Goal: Task Accomplishment & Management: Manage account settings

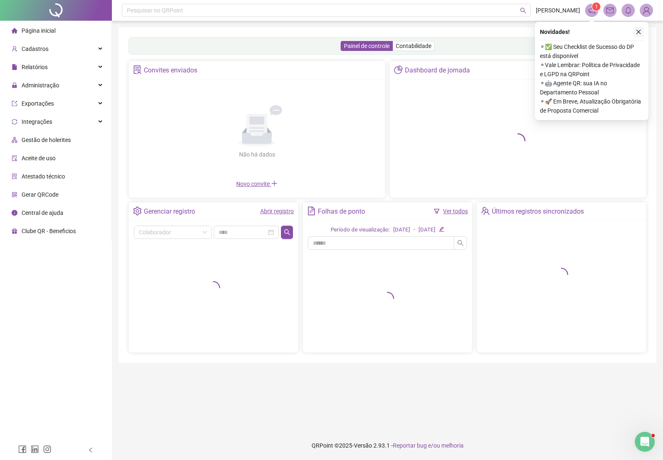
click at [639, 31] on icon "close" at bounding box center [639, 32] width 5 height 5
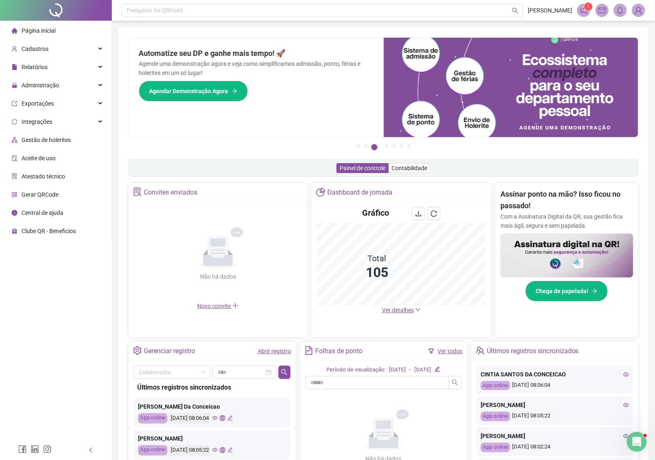
click at [639, 10] on img at bounding box center [638, 10] width 12 height 12
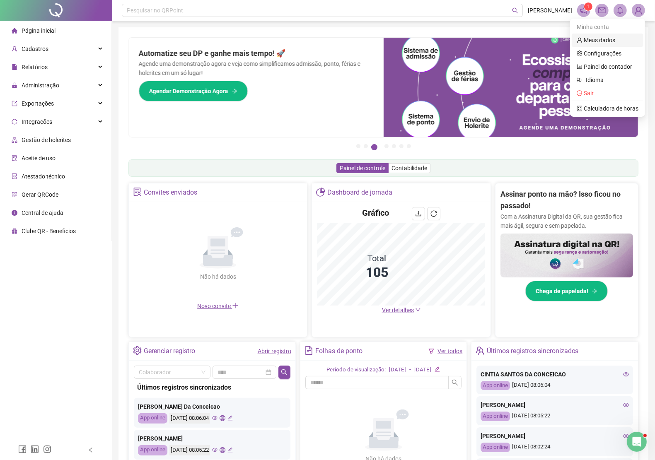
click at [600, 38] on link "Meus dados" at bounding box center [596, 40] width 39 height 7
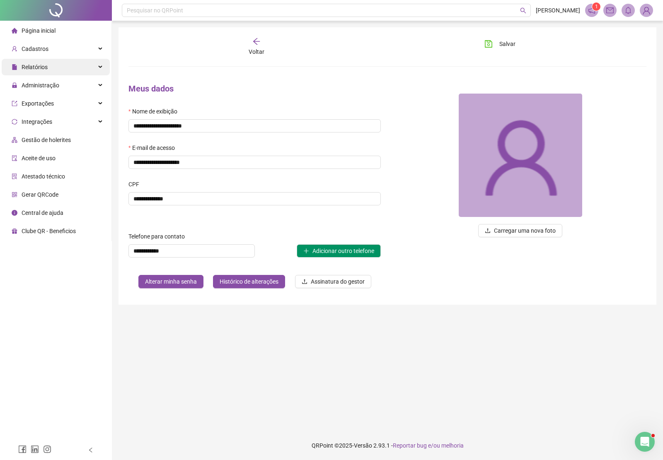
click at [39, 69] on span "Relatórios" at bounding box center [35, 67] width 26 height 7
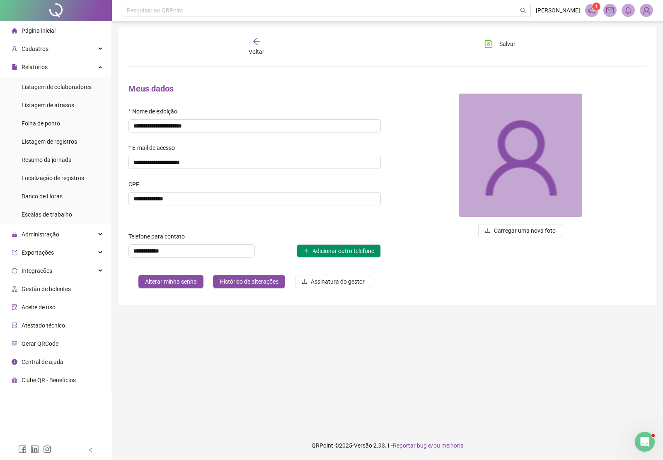
click at [647, 14] on img at bounding box center [646, 10] width 12 height 12
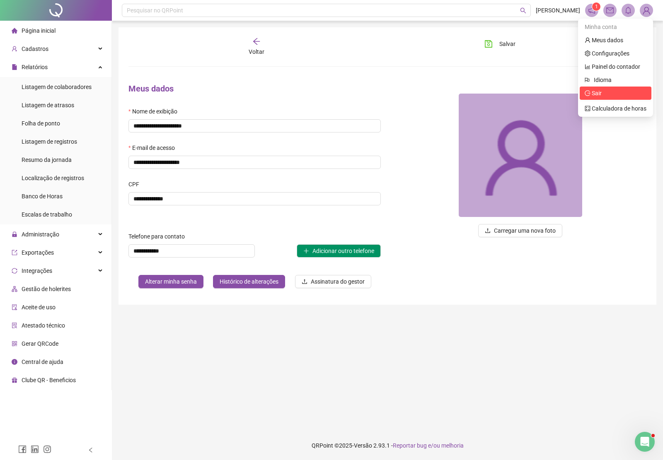
click at [603, 93] on span "Sair" at bounding box center [616, 93] width 62 height 9
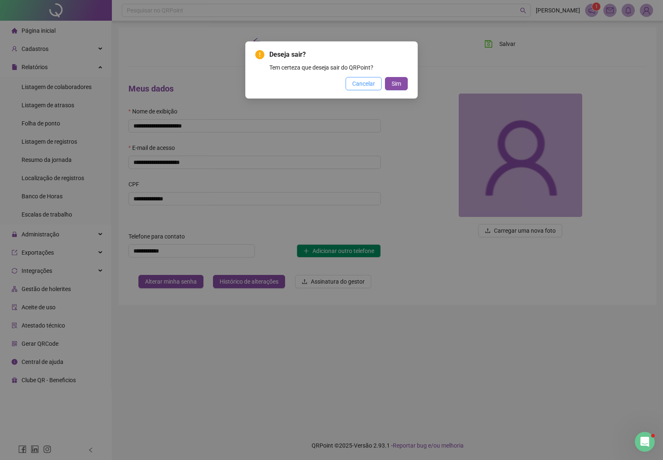
click at [366, 83] on span "Cancelar" at bounding box center [363, 83] width 23 height 9
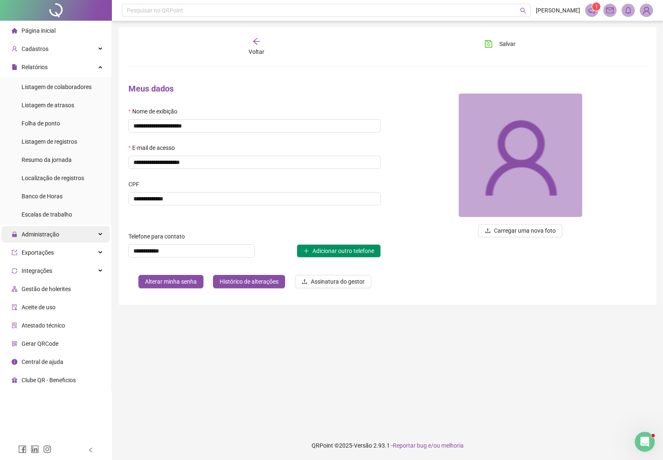
click at [45, 235] on span "Administração" at bounding box center [41, 234] width 38 height 7
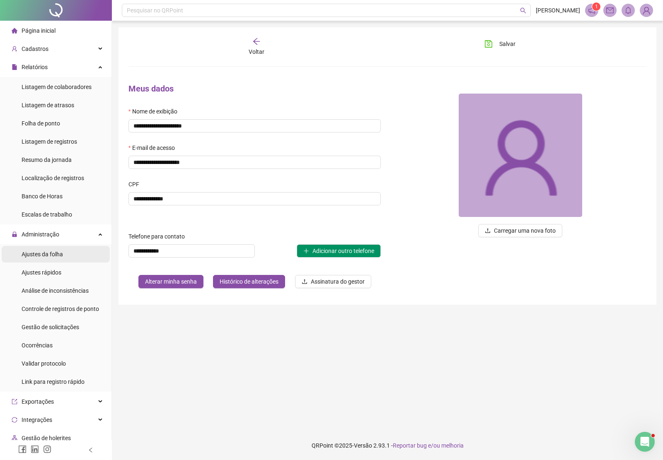
click at [50, 256] on span "Ajustes da folha" at bounding box center [42, 254] width 41 height 7
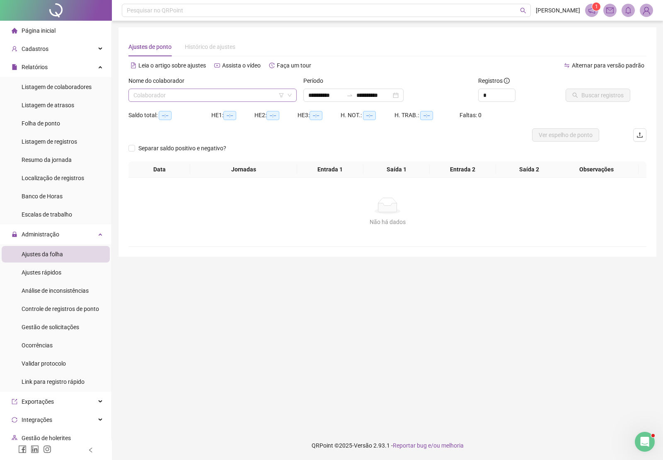
click at [196, 94] on input "search" at bounding box center [208, 95] width 151 height 12
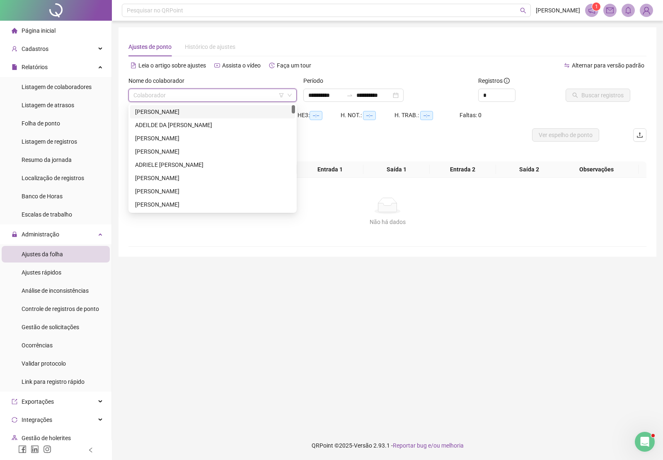
click at [182, 114] on div "Adalberto Oliveira Lima Junior" at bounding box center [212, 111] width 155 height 9
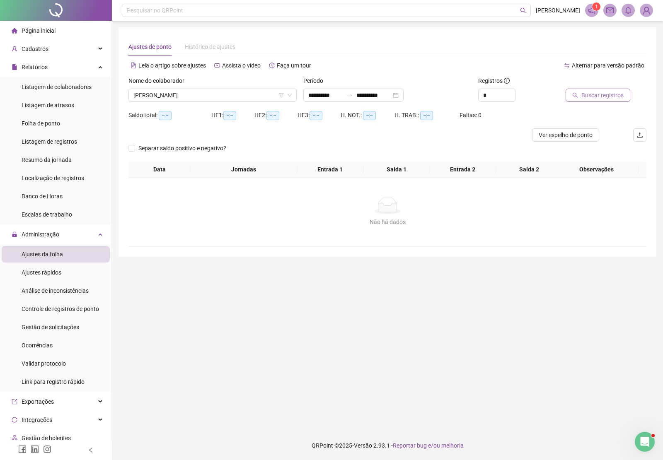
click at [598, 100] on button "Buscar registros" at bounding box center [598, 95] width 65 height 13
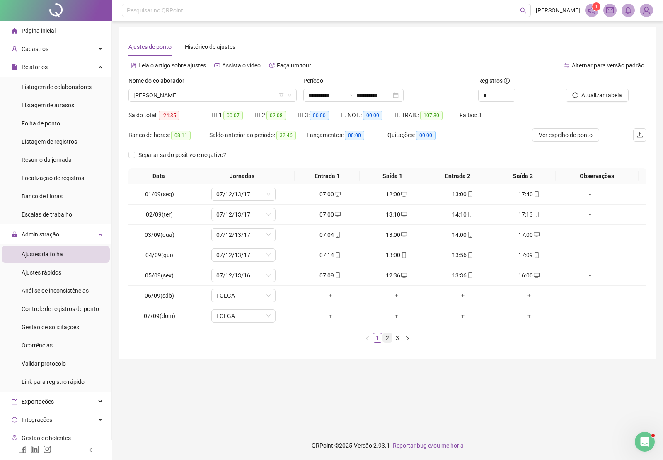
click at [386, 340] on link "2" at bounding box center [387, 338] width 9 height 9
click at [397, 340] on link "3" at bounding box center [397, 338] width 9 height 9
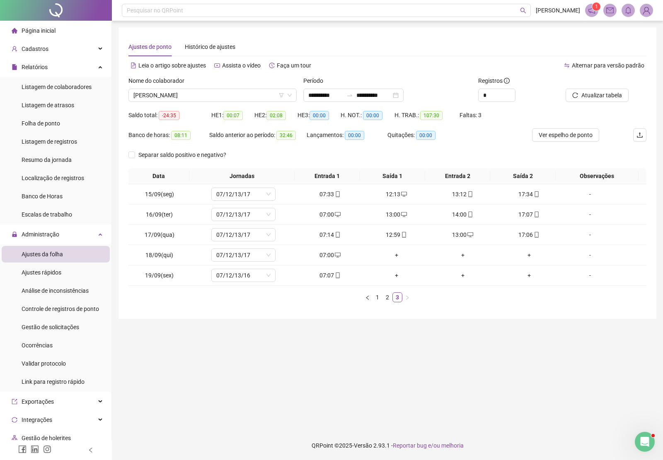
click at [208, 96] on span "Adalberto Oliveira Lima Junior" at bounding box center [212, 95] width 158 height 12
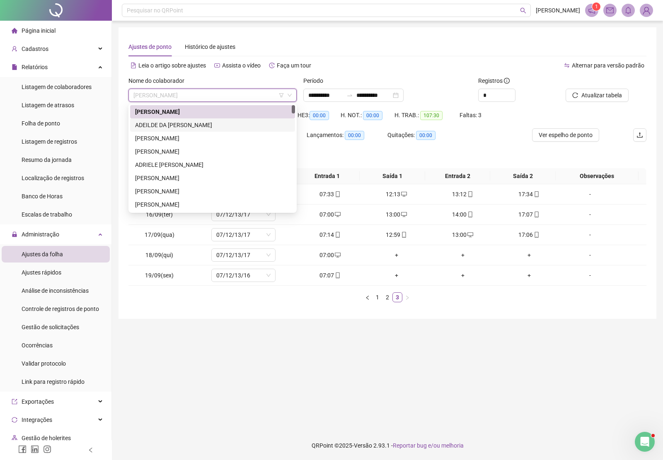
click at [202, 125] on div "ADEILDE DA CONCEICAO SANTOS" at bounding box center [212, 125] width 155 height 9
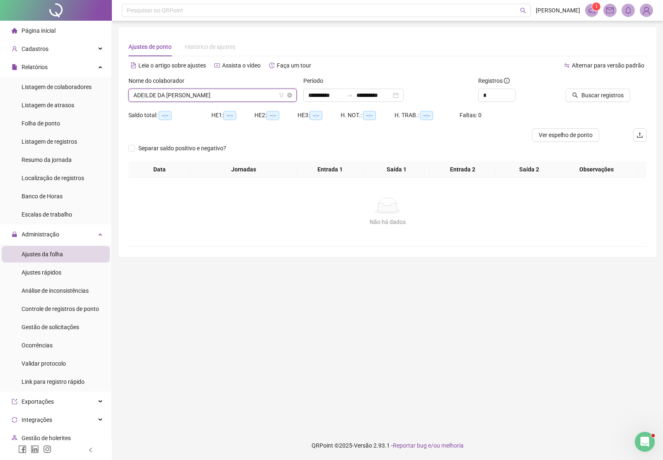
click at [229, 93] on span "ADEILDE DA CONCEICAO SANTOS" at bounding box center [212, 95] width 158 height 12
type input "******"
click at [587, 96] on span "Buscar registros" at bounding box center [602, 95] width 42 height 9
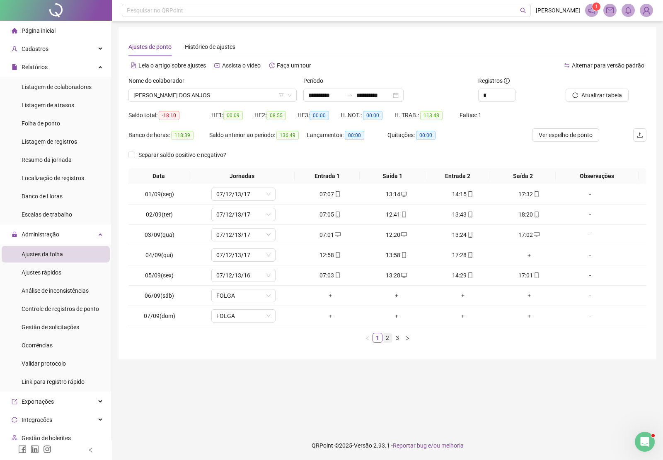
click at [387, 342] on link "2" at bounding box center [387, 338] width 9 height 9
click at [400, 338] on link "3" at bounding box center [397, 338] width 9 height 9
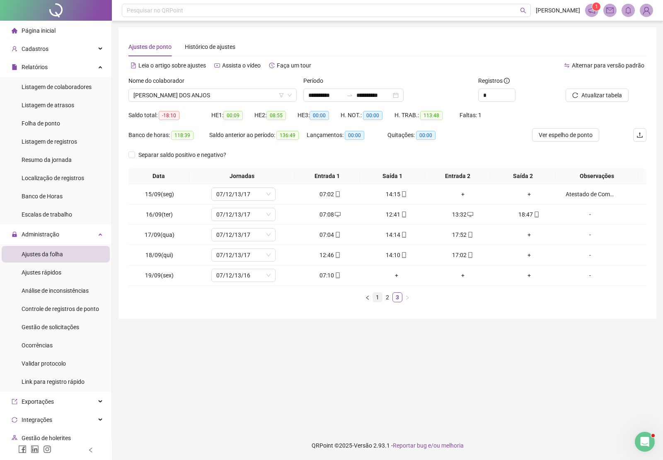
click at [376, 298] on link "1" at bounding box center [377, 297] width 9 height 9
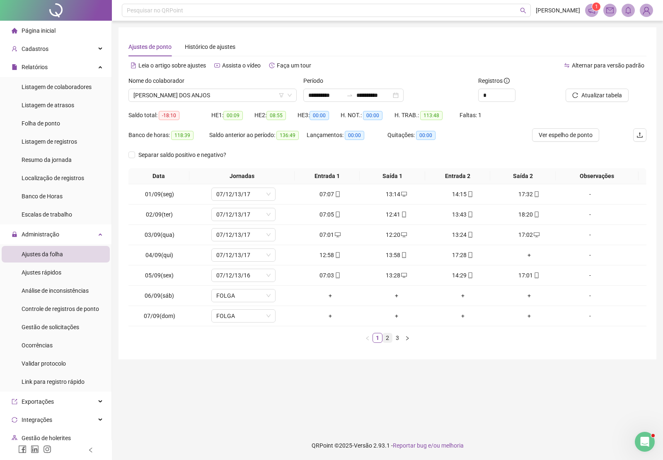
click at [388, 339] on link "2" at bounding box center [387, 338] width 9 height 9
click at [398, 339] on link "3" at bounding box center [397, 338] width 9 height 9
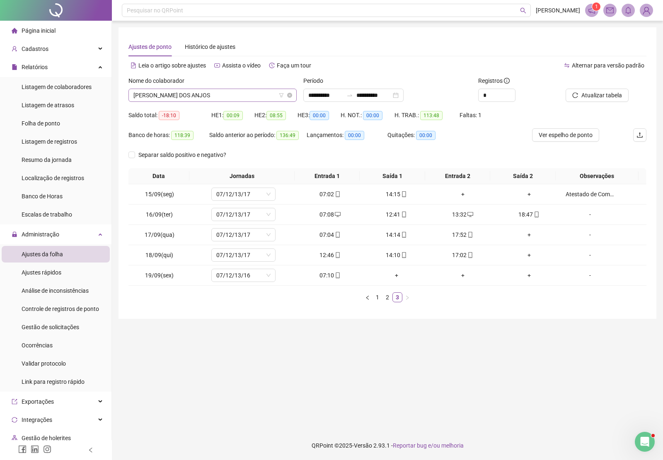
click at [179, 97] on span "ANDREA HUMILDES DOS ANJOS" at bounding box center [212, 95] width 158 height 12
type input "*******"
click at [185, 111] on div "ELÍSLEI DA SILVA CRUZ GHISSONI" at bounding box center [212, 111] width 155 height 9
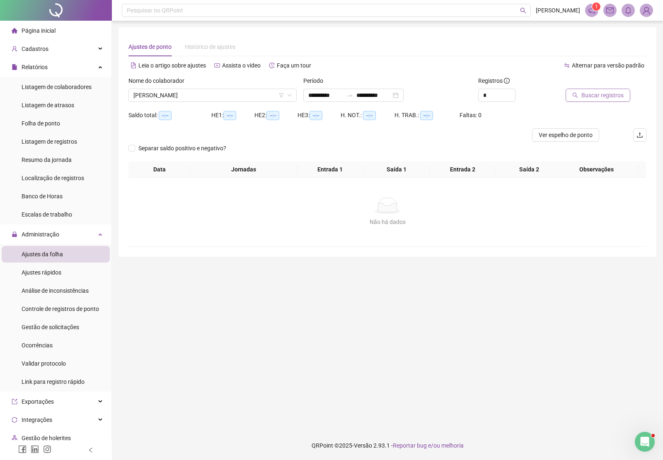
click at [593, 96] on span "Buscar registros" at bounding box center [602, 95] width 42 height 9
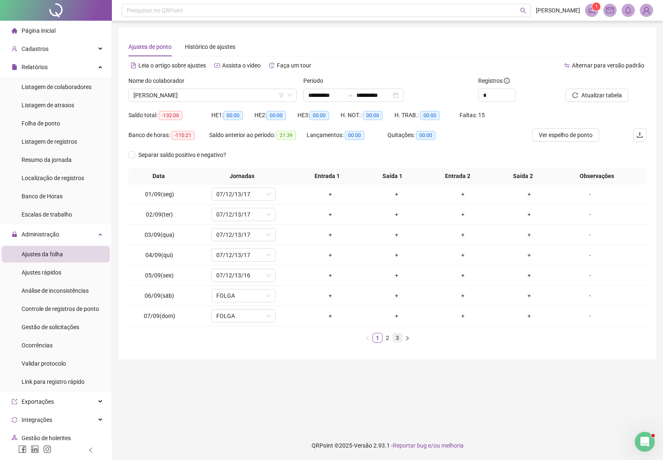
click at [396, 337] on link "3" at bounding box center [397, 338] width 9 height 9
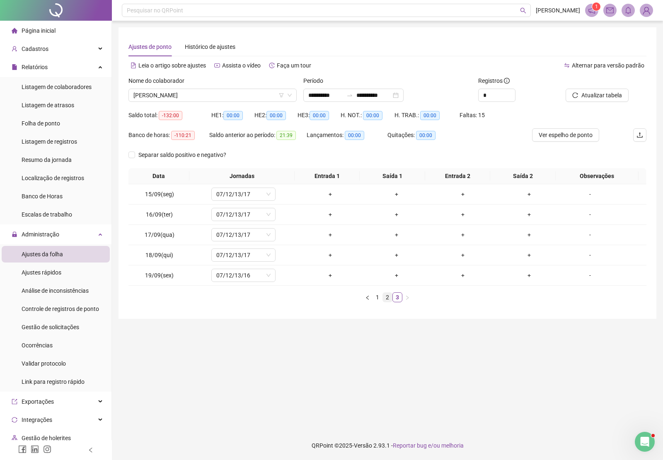
click at [384, 299] on link "2" at bounding box center [387, 297] width 9 height 9
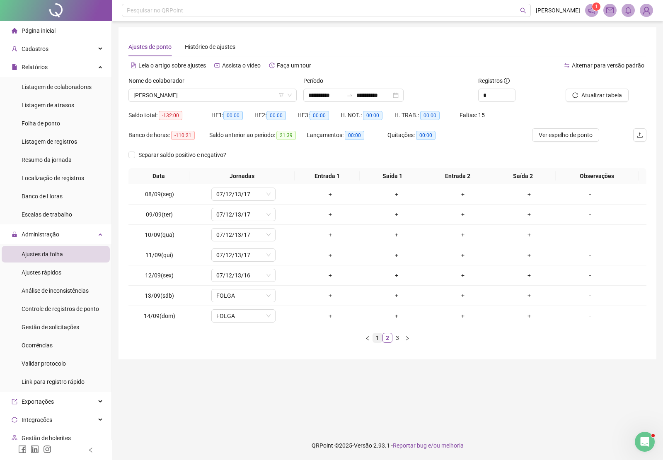
click at [378, 338] on link "1" at bounding box center [377, 338] width 9 height 9
click at [398, 339] on link "3" at bounding box center [397, 338] width 9 height 9
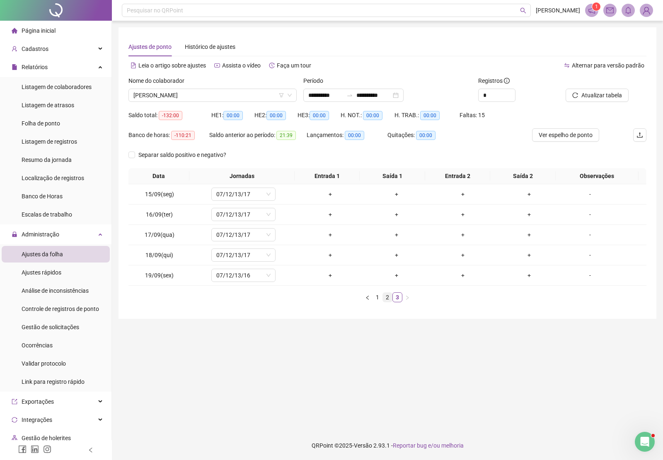
click at [386, 299] on link "2" at bounding box center [387, 297] width 9 height 9
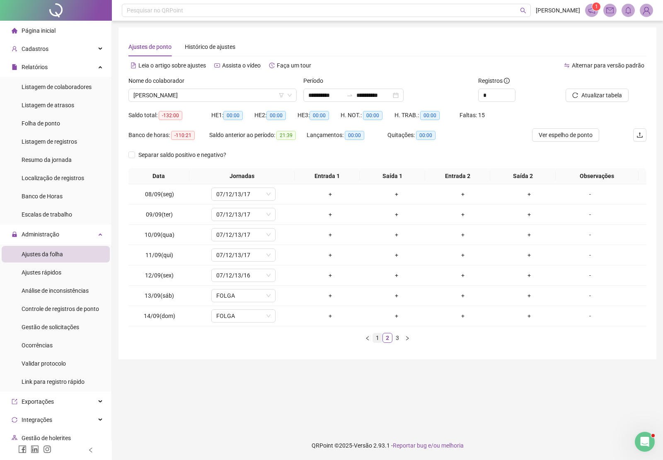
click at [378, 341] on link "1" at bounding box center [377, 338] width 9 height 9
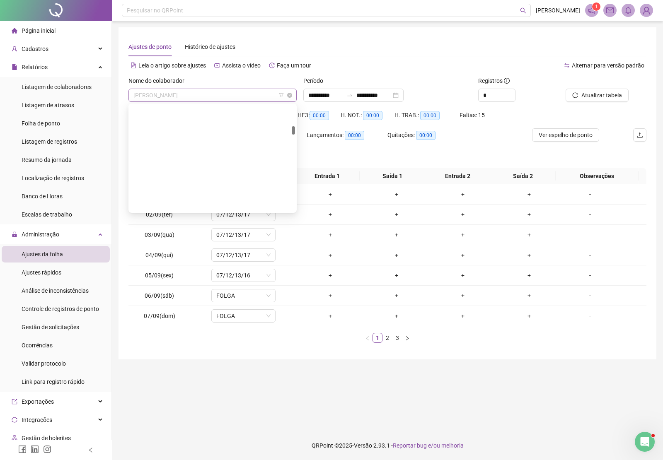
click at [237, 92] on span "ELÍSLEI DA SILVA CRUZ GHISSONI" at bounding box center [212, 95] width 158 height 12
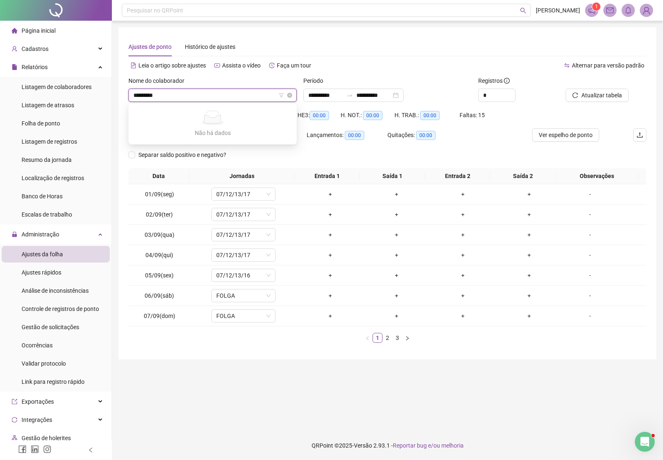
type input "**********"
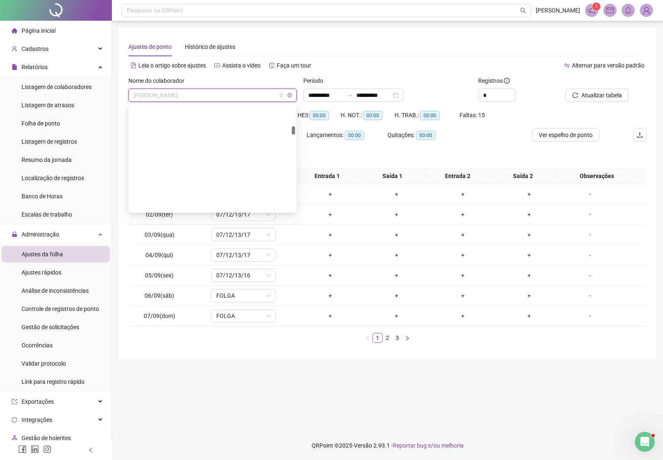
scroll to position [279, 0]
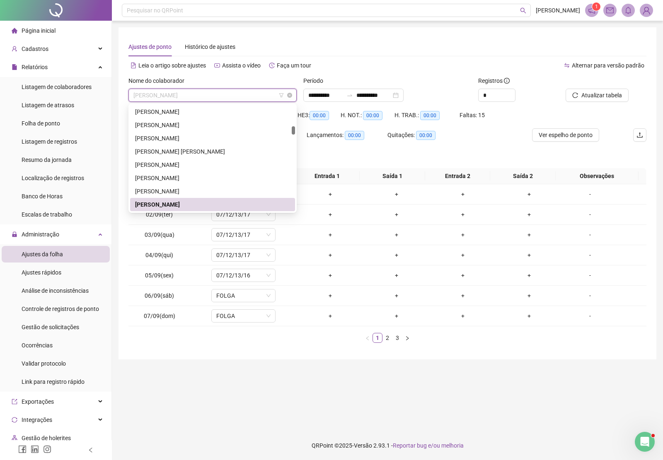
drag, startPoint x: 237, startPoint y: 93, endPoint x: 128, endPoint y: 96, distance: 109.0
click at [128, 96] on div "ELÍSLEI DA SILVA CRUZ GHISSONI" at bounding box center [212, 95] width 168 height 13
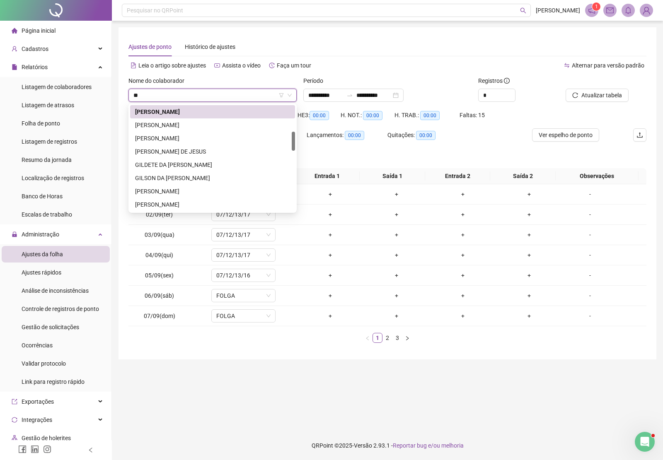
scroll to position [0, 0]
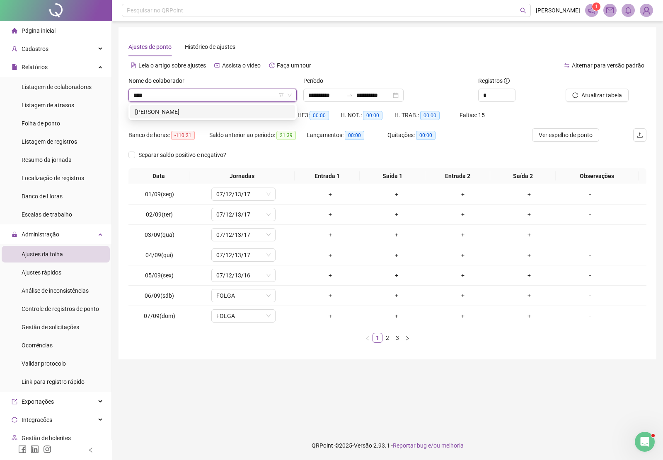
type input "*****"
click at [152, 114] on div "JOÃO VITOR ROCHA ARAÚJO" at bounding box center [212, 111] width 155 height 9
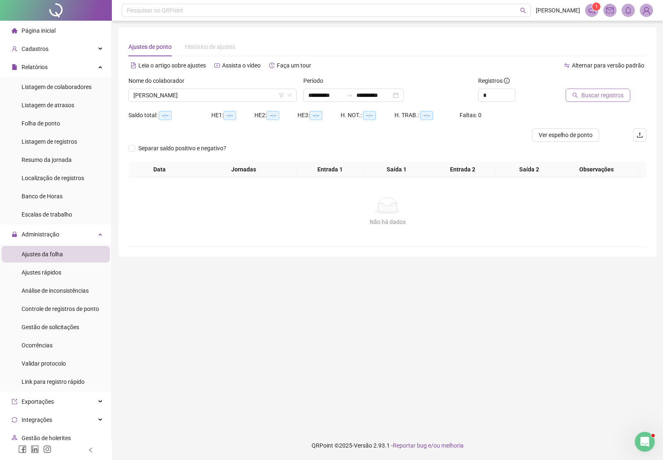
click at [579, 90] on button "Buscar registros" at bounding box center [598, 95] width 65 height 13
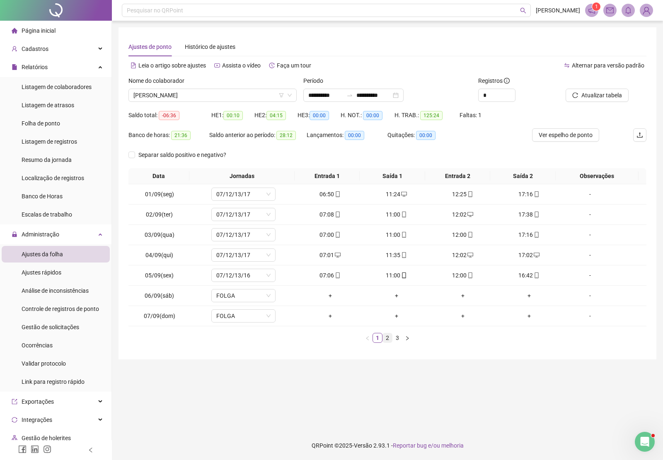
click at [387, 338] on link "2" at bounding box center [387, 338] width 9 height 9
click at [398, 338] on link "3" at bounding box center [397, 338] width 9 height 9
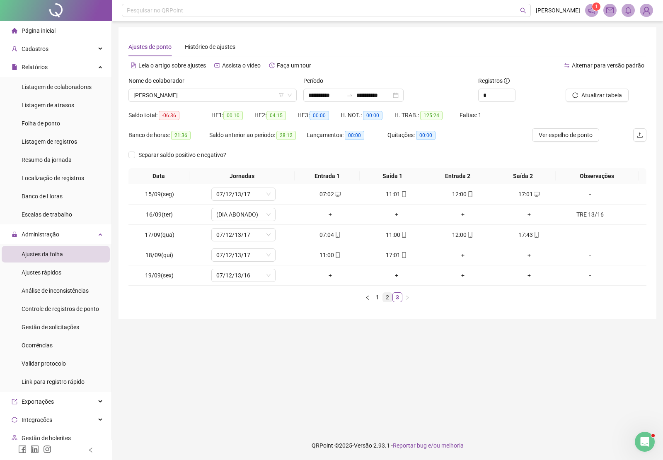
click at [387, 297] on link "2" at bounding box center [387, 297] width 9 height 9
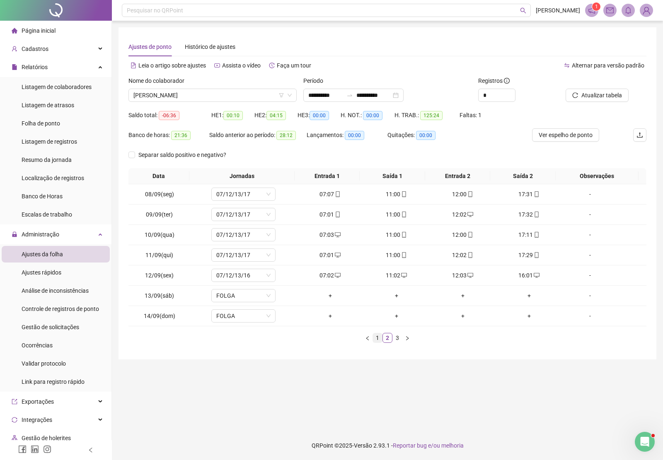
click at [375, 338] on link "1" at bounding box center [377, 338] width 9 height 9
click at [386, 339] on link "2" at bounding box center [387, 338] width 9 height 9
click at [399, 339] on link "3" at bounding box center [397, 338] width 9 height 9
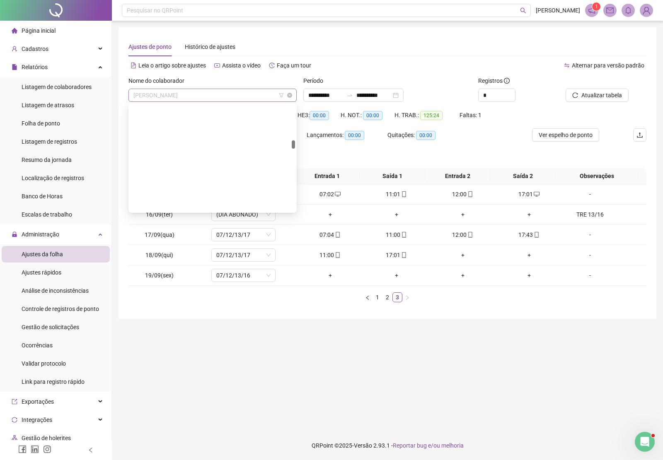
click at [217, 95] on span "JOÃO VITOR ROCHA ARAÚJO" at bounding box center [212, 95] width 158 height 12
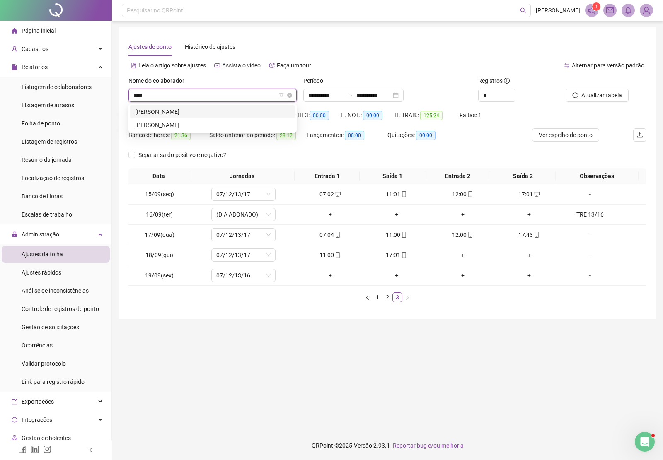
type input "*****"
click at [211, 110] on div "MARCO ANTONIO DE ALMEIDA SANTOS" at bounding box center [212, 111] width 155 height 9
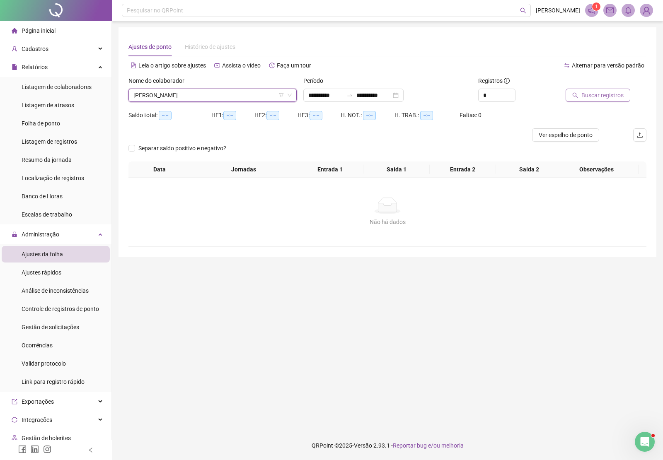
click at [586, 95] on span "Buscar registros" at bounding box center [602, 95] width 42 height 9
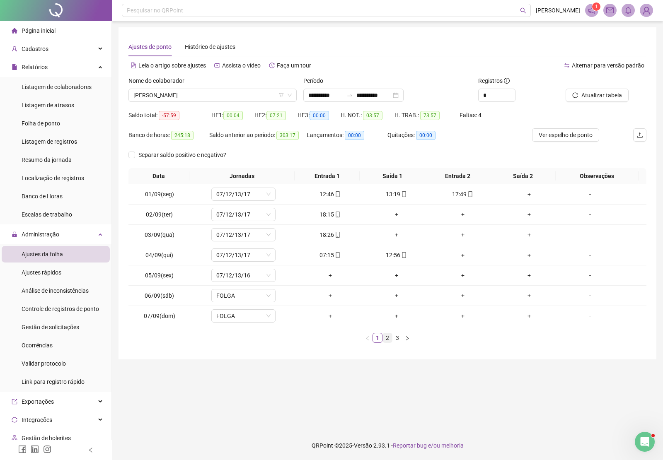
click at [388, 339] on link "2" at bounding box center [387, 338] width 9 height 9
click at [397, 339] on link "3" at bounding box center [397, 338] width 9 height 9
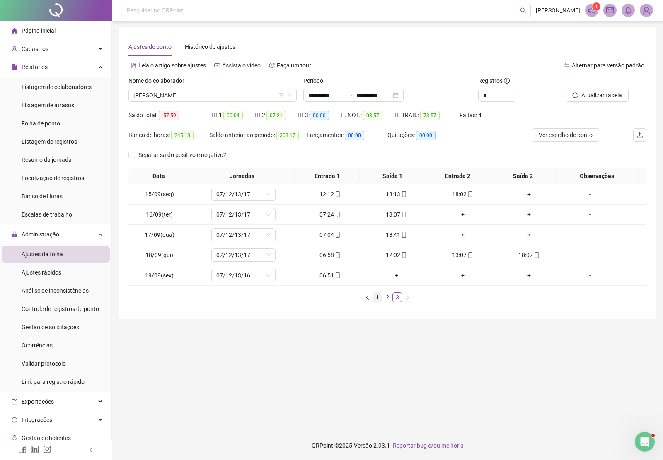
click at [374, 298] on link "1" at bounding box center [377, 297] width 9 height 9
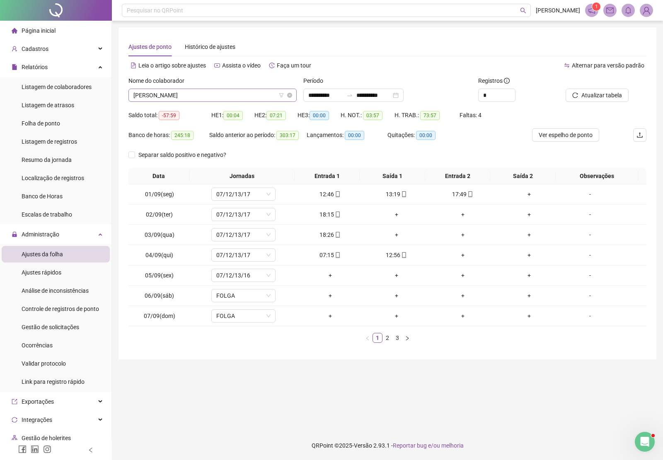
click at [249, 95] on span "MARCO ANTONIO DE ALMEIDA SANTOS" at bounding box center [212, 95] width 158 height 12
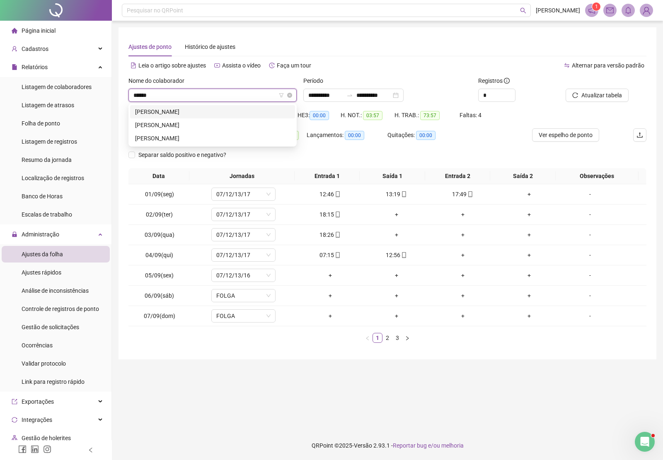
type input "*******"
click at [204, 113] on div "TATIANA FERREIRA DE OLIVEIRA VALENTINO" at bounding box center [212, 111] width 155 height 9
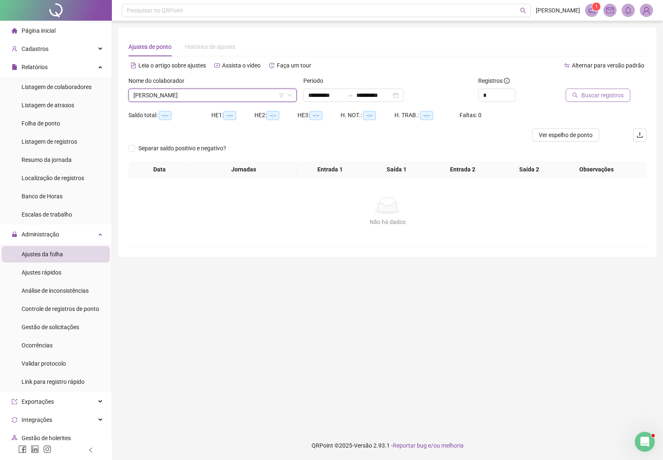
click at [591, 95] on span "Buscar registros" at bounding box center [602, 95] width 42 height 9
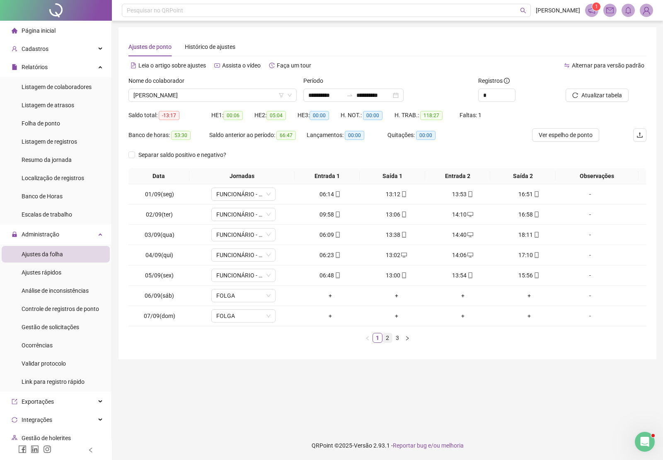
click at [388, 341] on link "2" at bounding box center [387, 338] width 9 height 9
click at [398, 338] on link "3" at bounding box center [397, 338] width 9 height 9
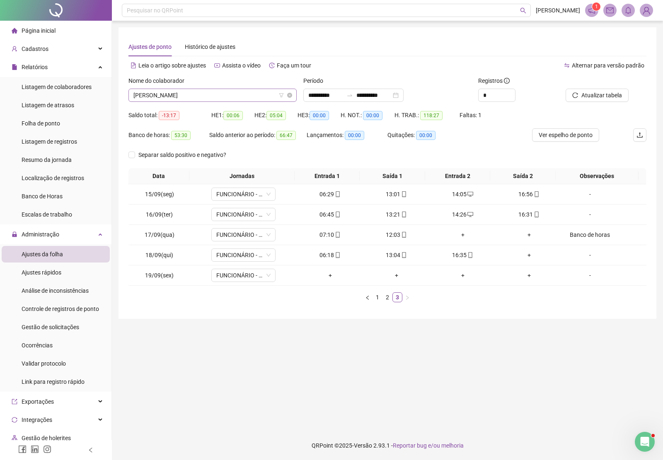
click at [259, 93] on span "TATIANA FERREIRA DE OLIVEIRA VALENTINO" at bounding box center [212, 95] width 158 height 12
type input "*****"
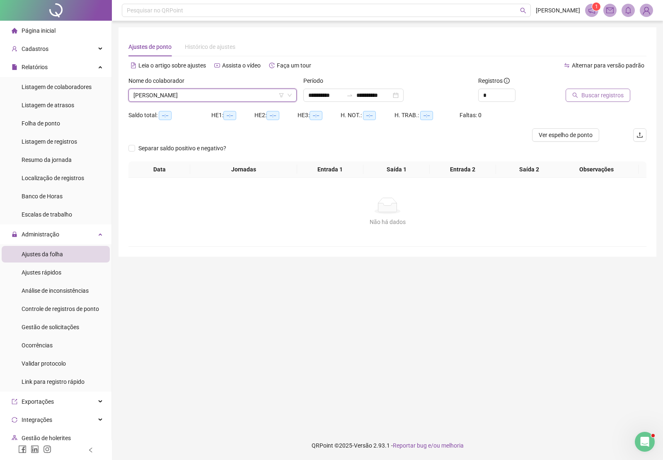
click at [597, 96] on span "Buscar registros" at bounding box center [602, 95] width 42 height 9
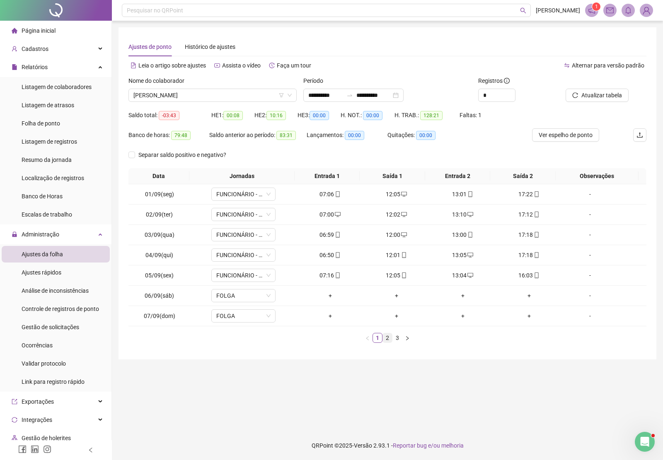
click at [389, 340] on link "2" at bounding box center [387, 338] width 9 height 9
click at [396, 339] on link "3" at bounding box center [397, 338] width 9 height 9
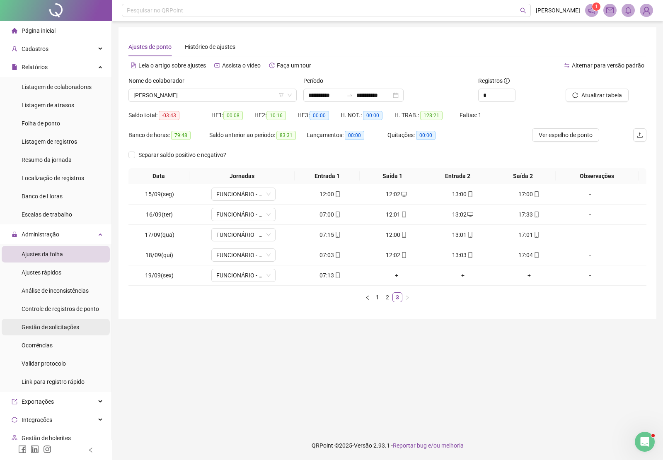
click at [65, 326] on span "Gestão de solicitações" at bounding box center [51, 327] width 58 height 7
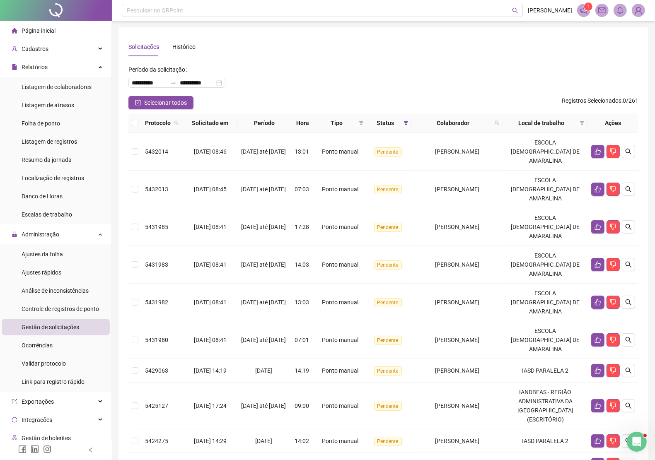
click at [642, 9] on img at bounding box center [638, 10] width 12 height 12
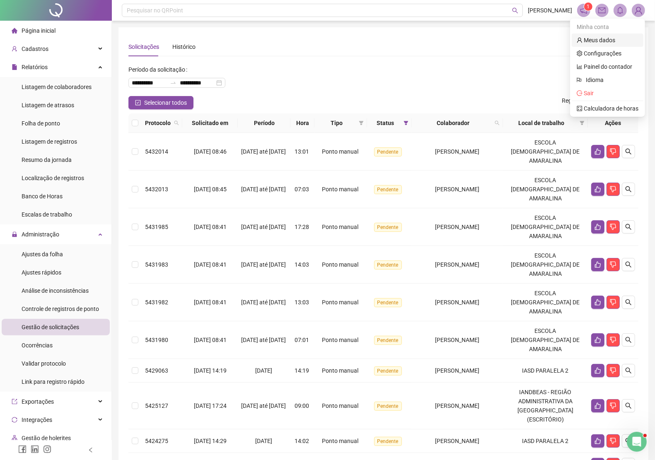
click at [606, 40] on link "Meus dados" at bounding box center [596, 40] width 39 height 7
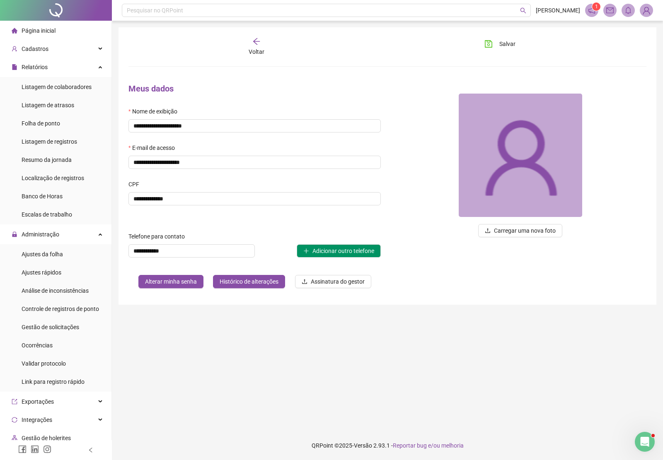
click at [366, 376] on main "**********" at bounding box center [388, 225] width 538 height 397
drag, startPoint x: 64, startPoint y: 322, endPoint x: 101, endPoint y: 283, distance: 53.4
click at [64, 322] on div "Gestão de solicitações" at bounding box center [51, 327] width 58 height 17
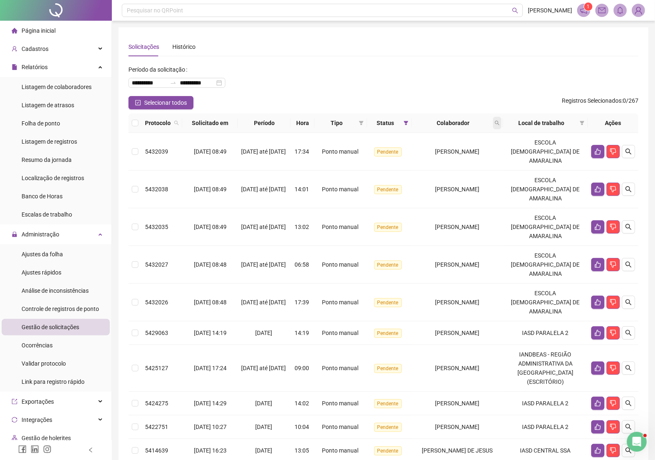
click at [500, 123] on icon "search" at bounding box center [497, 123] width 5 height 5
click at [465, 139] on input "text" at bounding box center [469, 140] width 78 height 13
type input "*******"
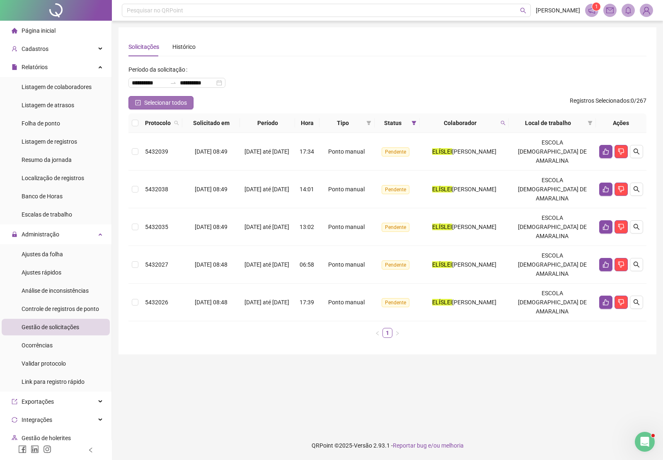
click at [165, 104] on span "Selecionar todos" at bounding box center [165, 102] width 43 height 9
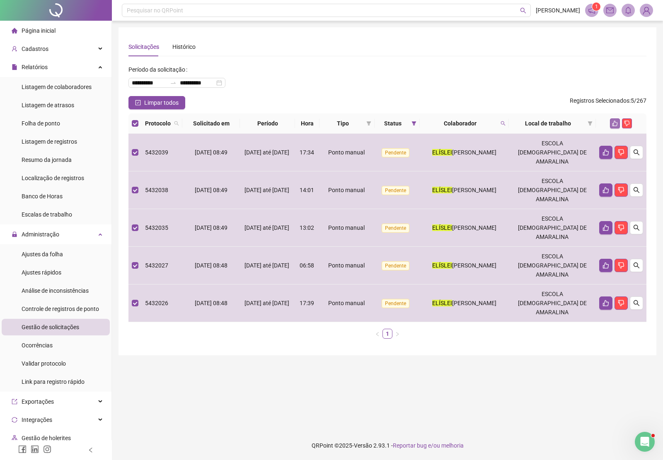
click at [613, 123] on icon "like" at bounding box center [615, 124] width 6 height 6
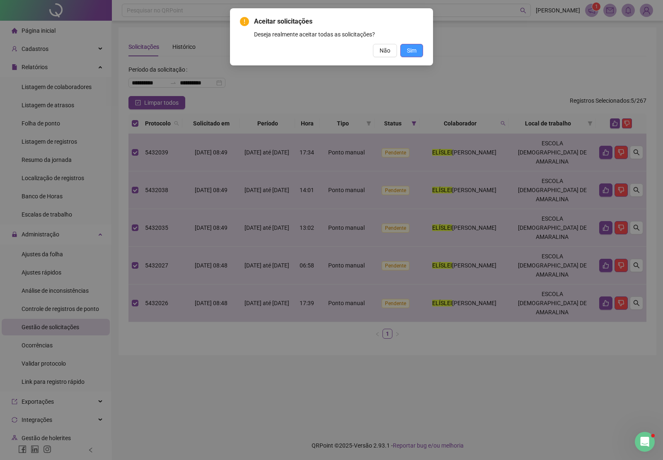
click at [412, 53] on span "Sim" at bounding box center [412, 50] width 10 height 9
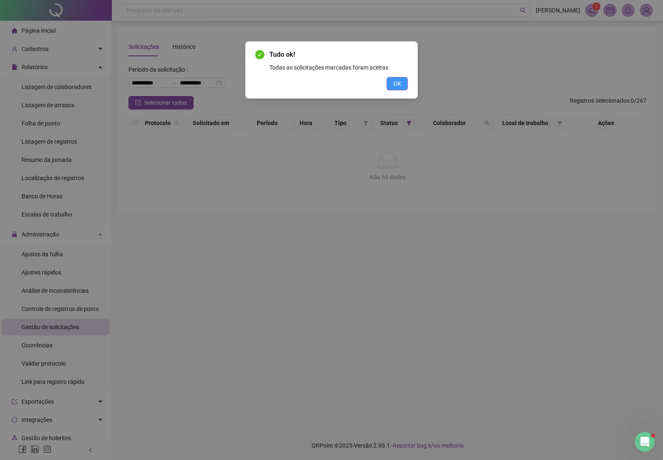
click at [397, 84] on span "OK" at bounding box center [397, 83] width 8 height 9
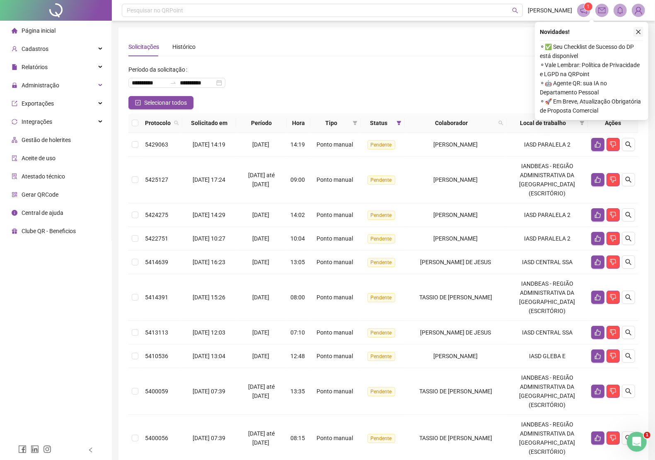
click at [639, 30] on icon "close" at bounding box center [639, 32] width 5 height 5
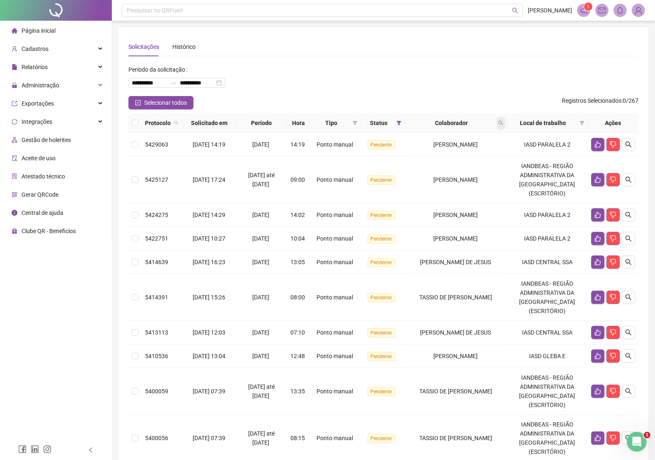
click at [504, 121] on span at bounding box center [501, 123] width 8 height 12
click at [477, 141] on input "text" at bounding box center [469, 140] width 78 height 13
type input "*******"
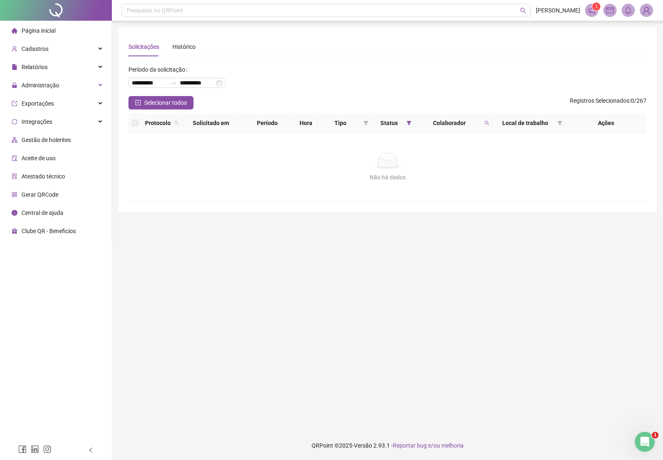
click at [651, 13] on img at bounding box center [646, 10] width 12 height 12
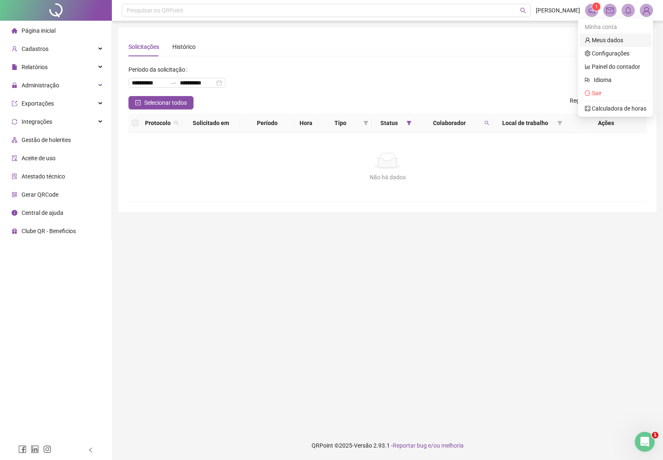
click at [613, 39] on link "Meus dados" at bounding box center [604, 40] width 39 height 7
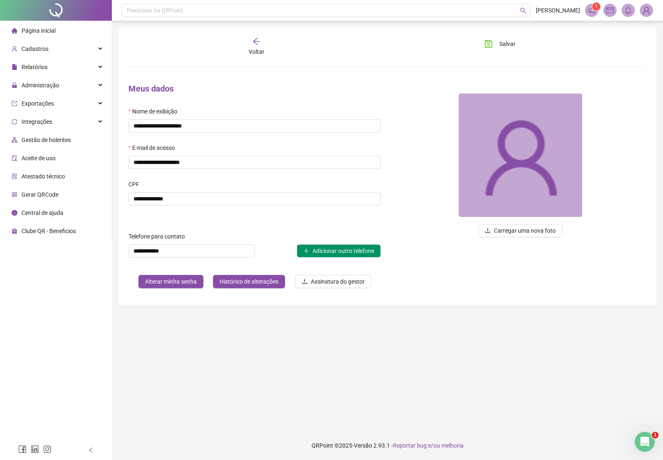
click at [44, 29] on span "Página inicial" at bounding box center [39, 30] width 34 height 7
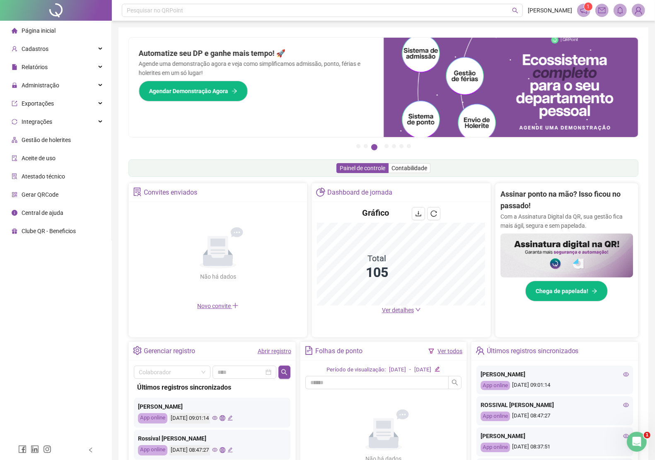
click at [637, 12] on img at bounding box center [638, 10] width 12 height 12
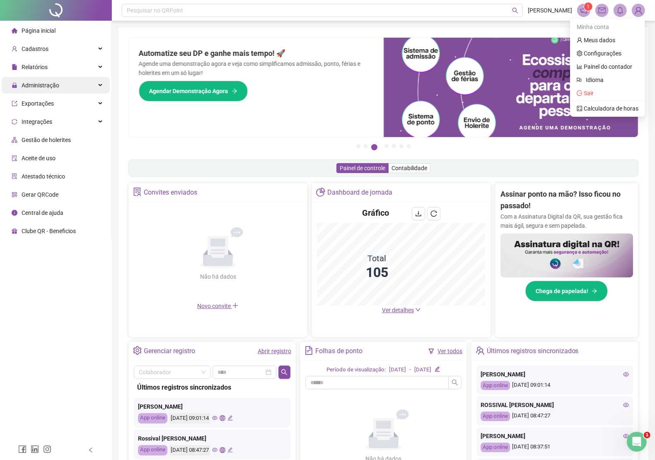
click at [44, 86] on span "Administração" at bounding box center [41, 85] width 38 height 7
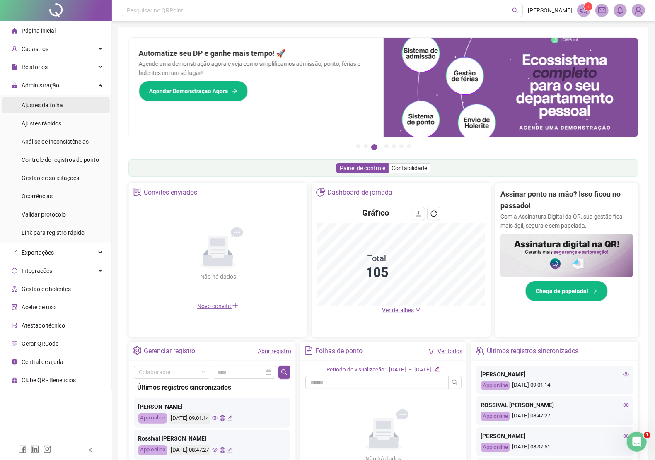
click at [41, 105] on span "Ajustes da folha" at bounding box center [42, 105] width 41 height 7
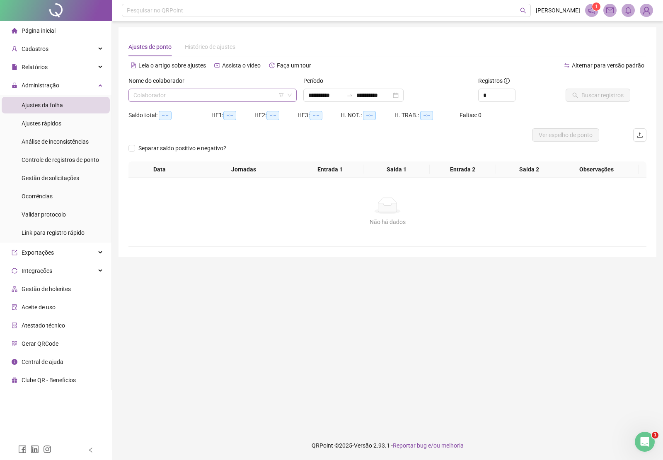
click at [218, 96] on input "search" at bounding box center [208, 95] width 151 height 12
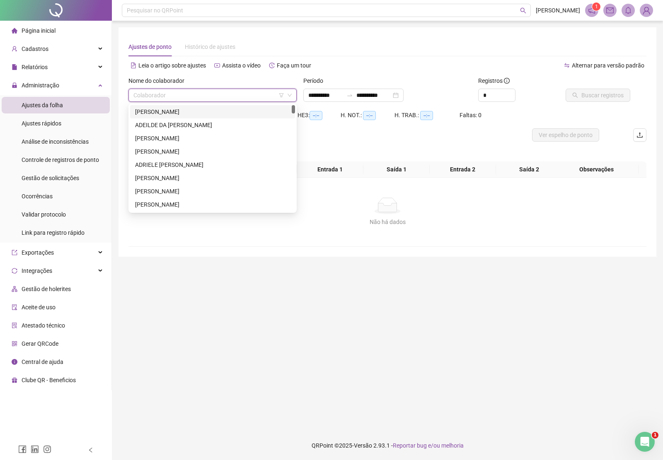
click at [218, 98] on input "search" at bounding box center [208, 95] width 151 height 12
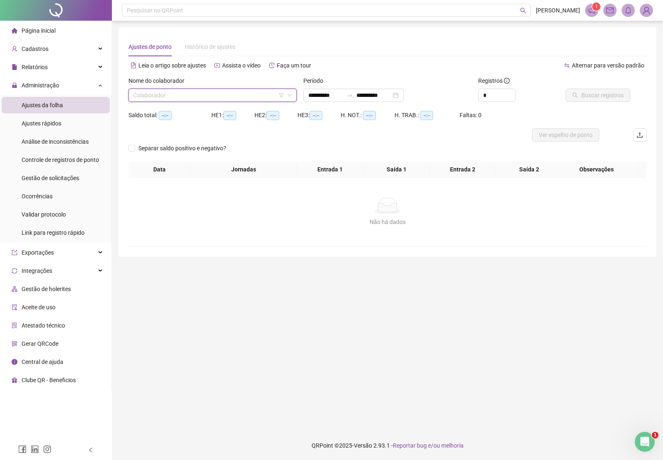
click at [193, 92] on input "search" at bounding box center [208, 95] width 151 height 12
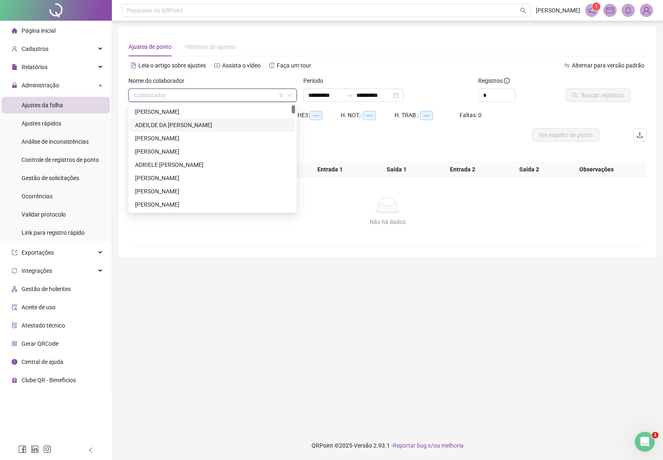
click at [649, 9] on img at bounding box center [646, 10] width 12 height 12
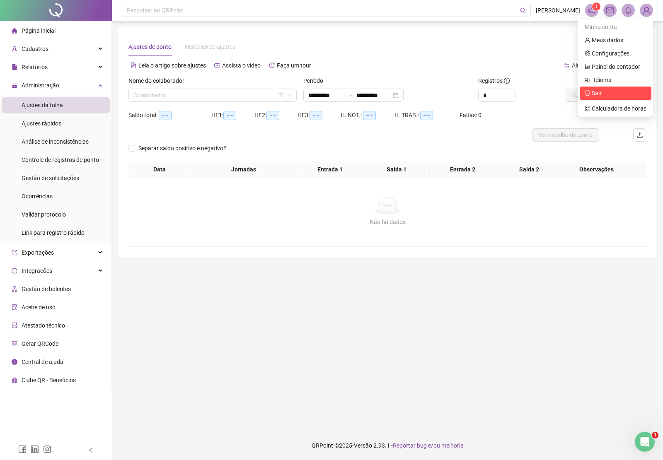
click at [591, 96] on span "Sair" at bounding box center [593, 93] width 17 height 7
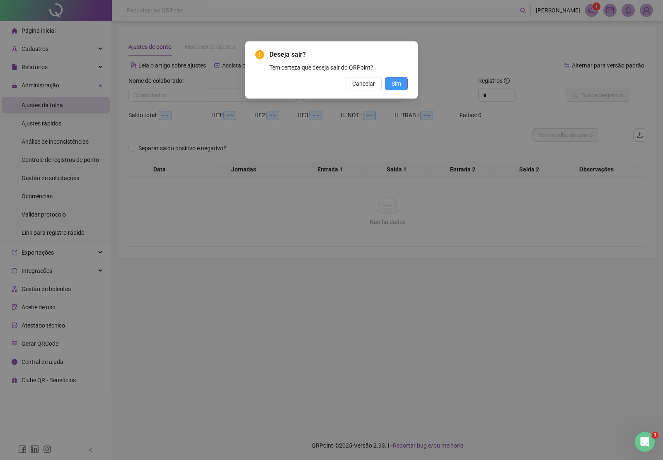
click at [394, 81] on span "Sim" at bounding box center [397, 83] width 10 height 9
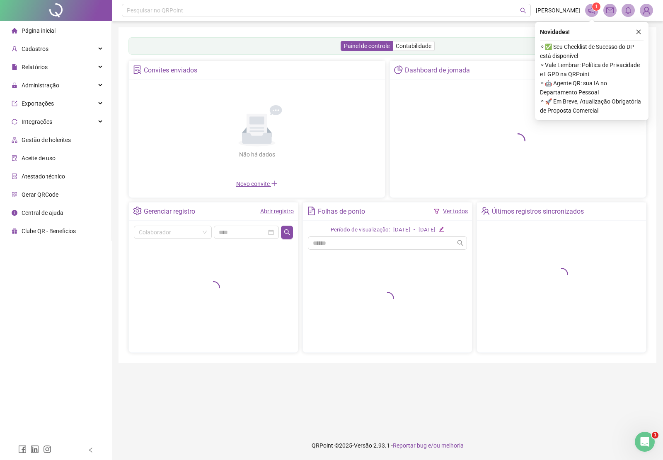
click at [637, 31] on icon "close" at bounding box center [639, 32] width 6 height 6
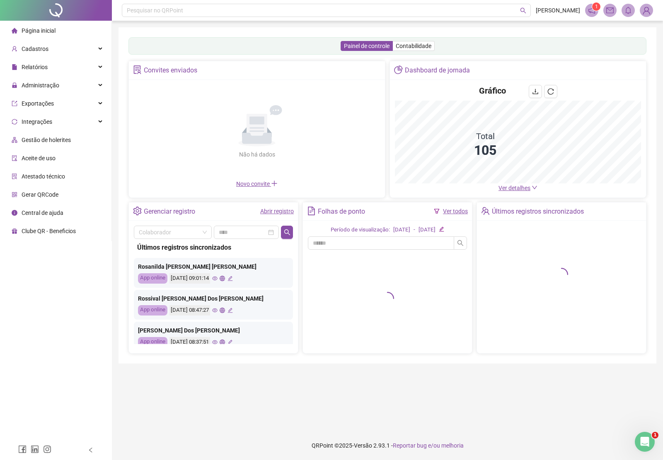
click at [647, 15] on img at bounding box center [646, 10] width 12 height 12
click at [616, 39] on link "Meus dados" at bounding box center [604, 40] width 39 height 7
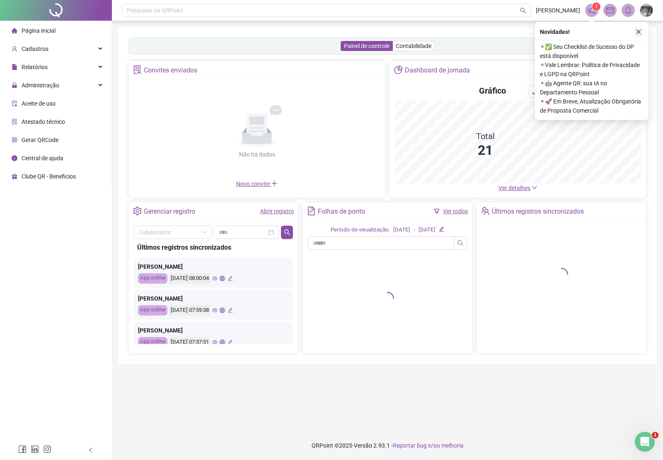
click at [639, 29] on icon "close" at bounding box center [639, 32] width 6 height 6
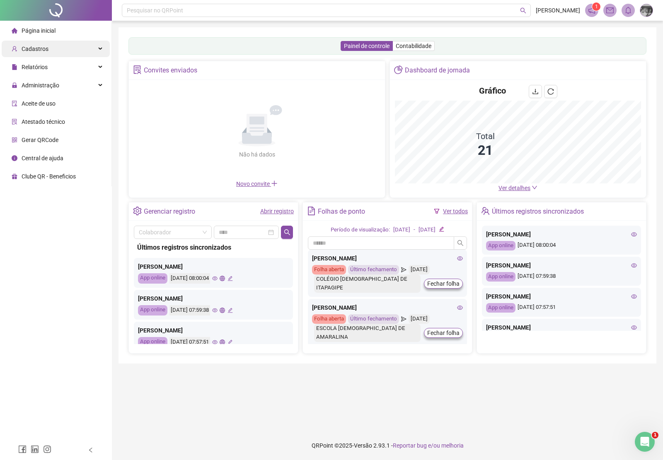
click at [33, 50] on span "Cadastros" at bounding box center [35, 49] width 27 height 7
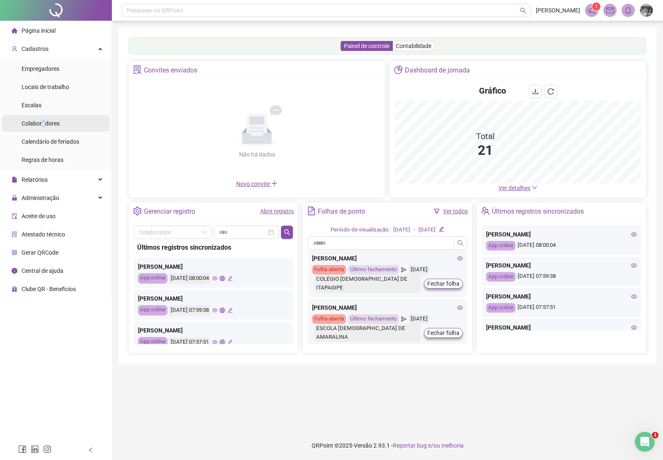
click at [44, 122] on span "Colaboradores" at bounding box center [41, 123] width 38 height 7
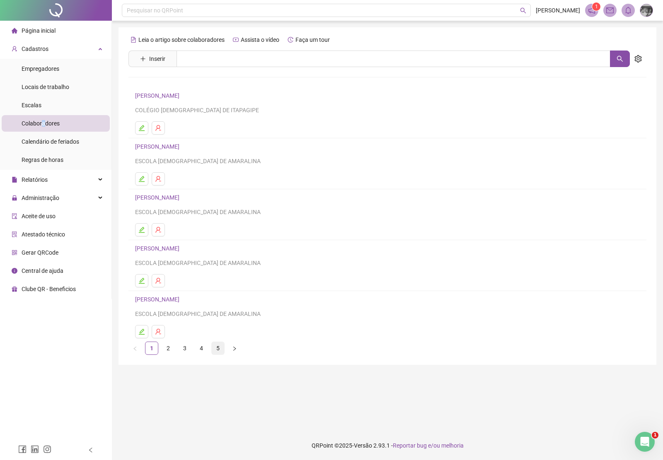
click at [216, 349] on link "5" at bounding box center [218, 348] width 12 height 12
